Goal: Transaction & Acquisition: Purchase product/service

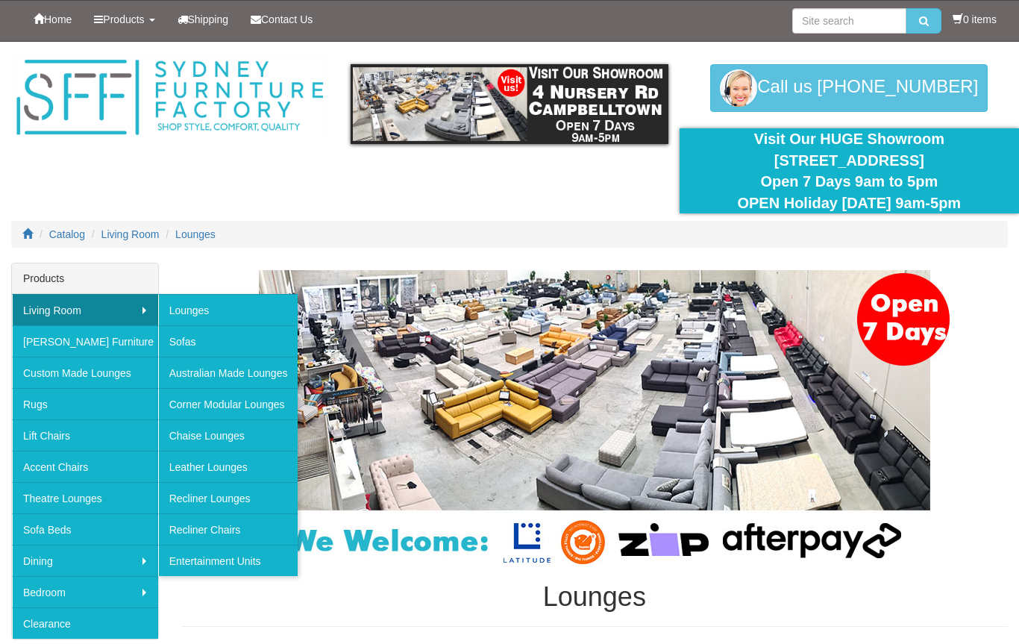
click at [172, 342] on link "Sofas" at bounding box center [228, 340] width 140 height 31
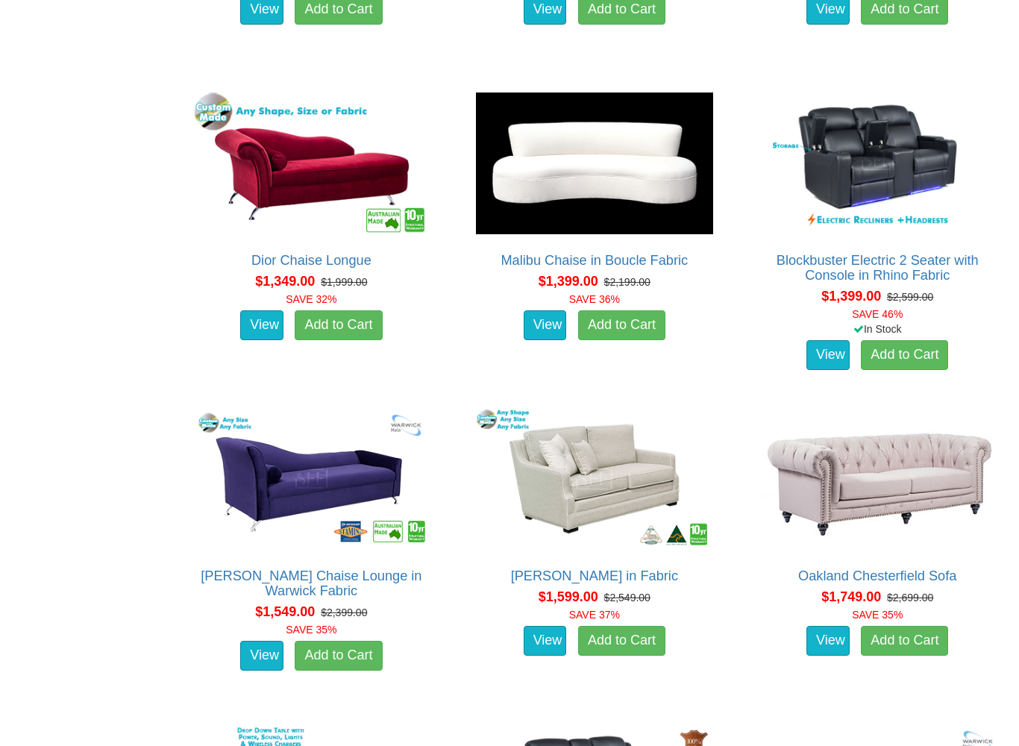
scroll to position [1846, 0]
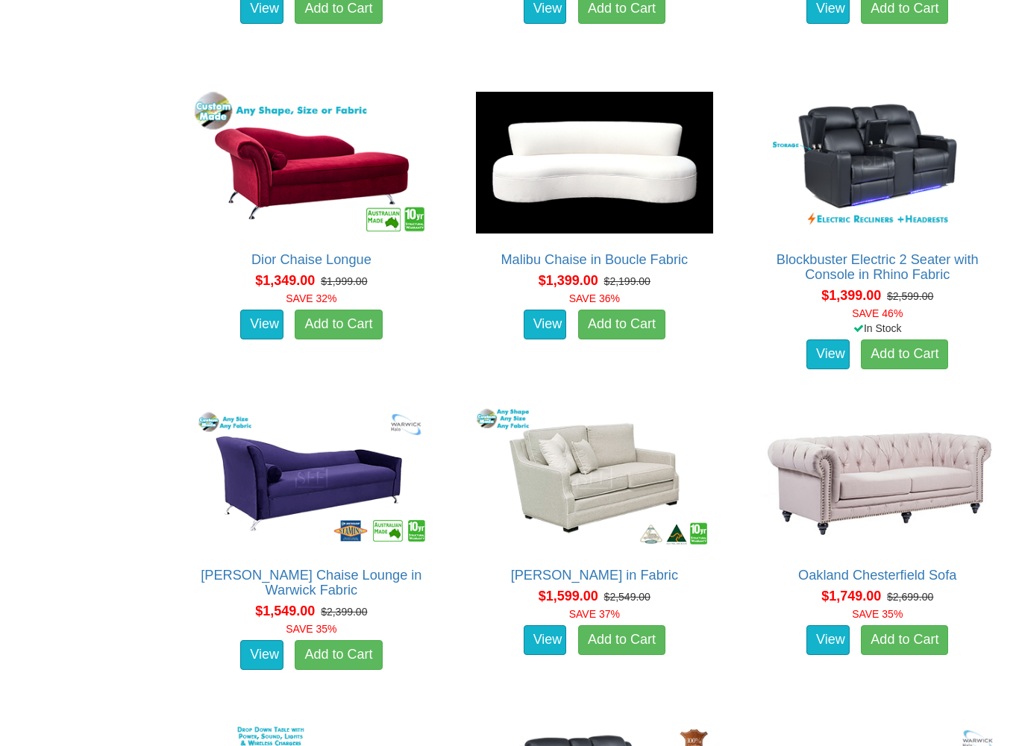
click at [960, 258] on link "Blockbuster Electric 2 Seater with Console in Rhino Fabric" at bounding box center [878, 267] width 202 height 30
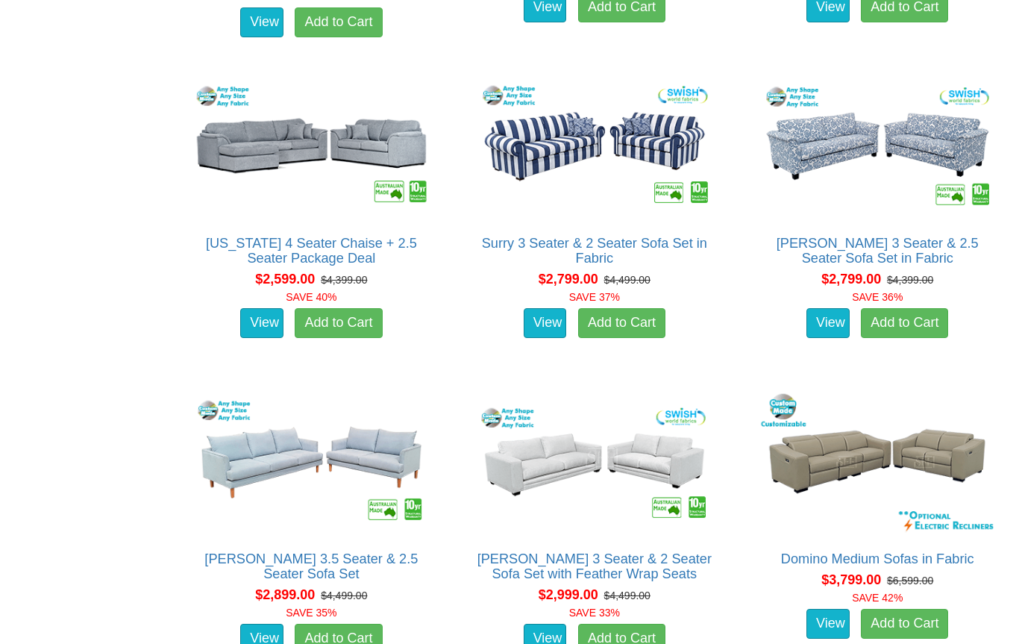
scroll to position [3125, 0]
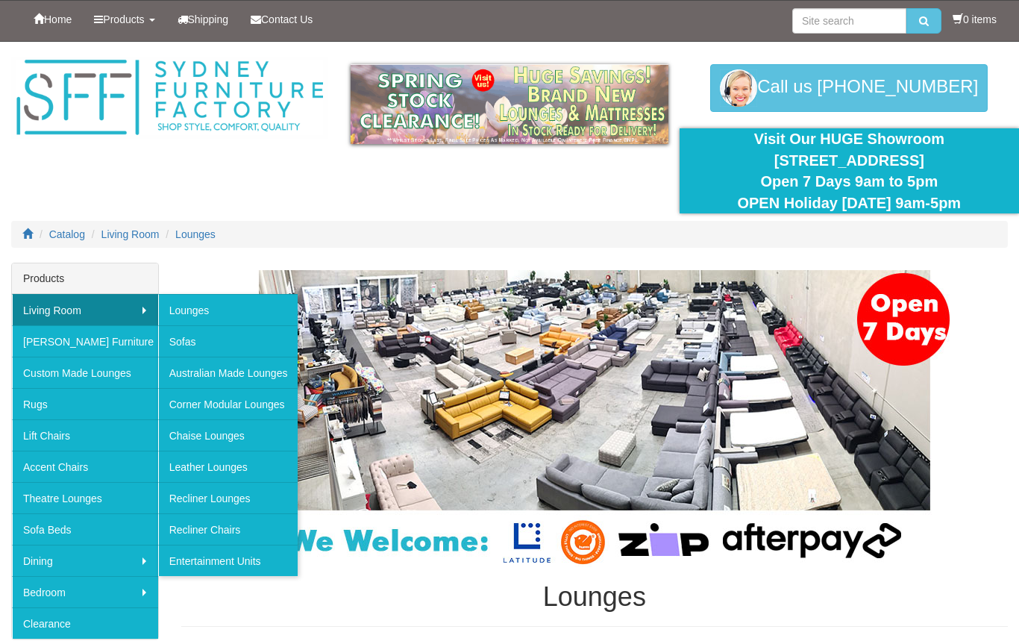
click at [197, 313] on link "Lounges" at bounding box center [228, 309] width 140 height 31
click at [206, 316] on link "Lounges" at bounding box center [228, 309] width 140 height 31
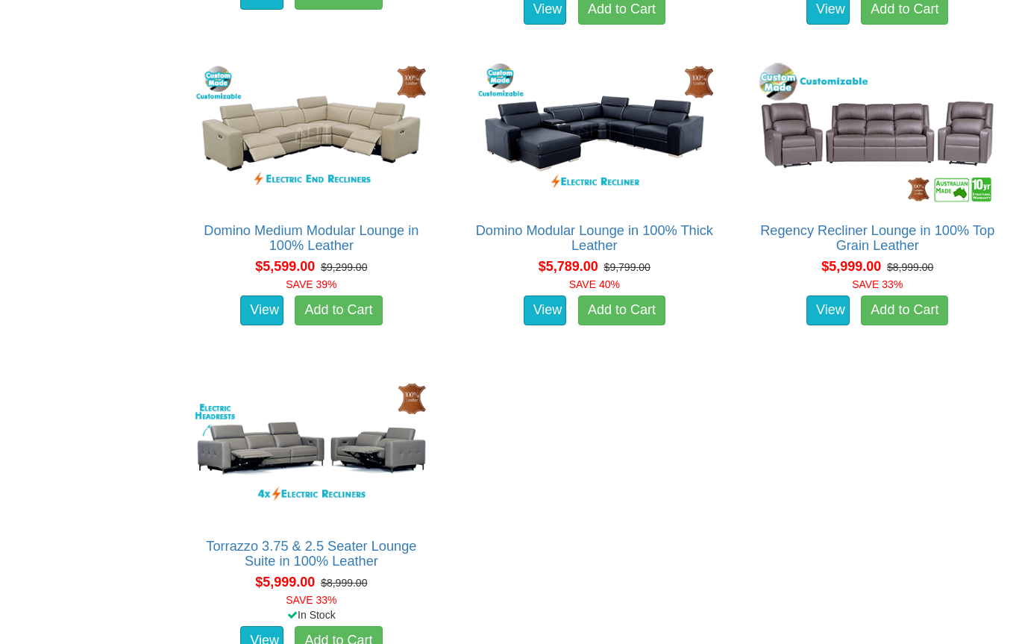
scroll to position [11865, 0]
